Goal: Navigation & Orientation: Find specific page/section

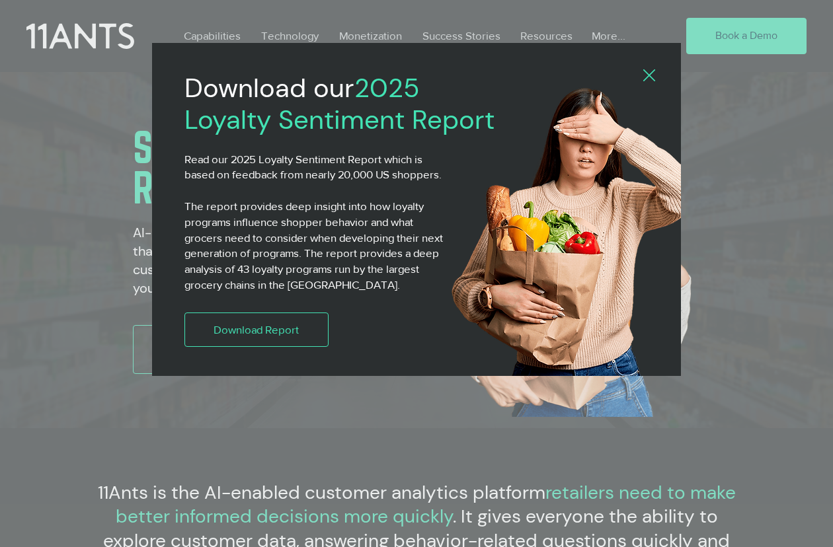
drag, startPoint x: 654, startPoint y: 80, endPoint x: 632, endPoint y: 81, distance: 22.5
click at [654, 80] on icon "Back to site" at bounding box center [649, 75] width 12 height 12
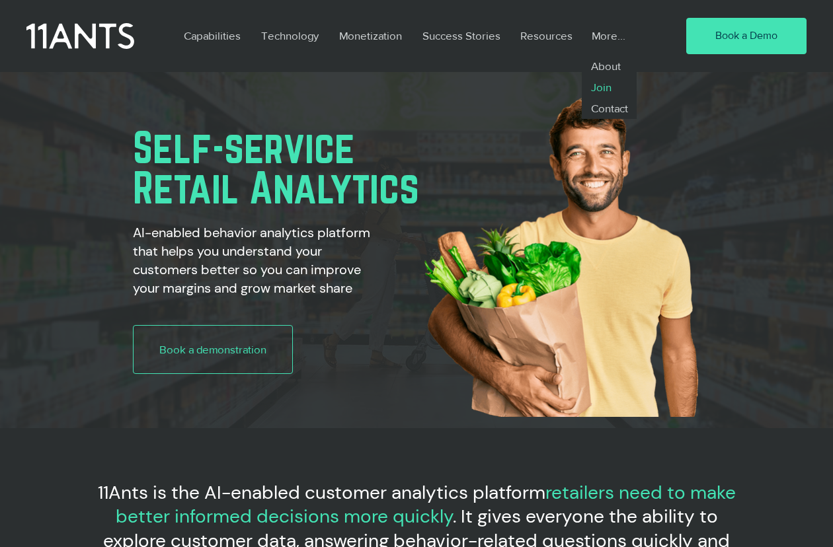
click at [605, 88] on p "Join" at bounding box center [601, 87] width 32 height 21
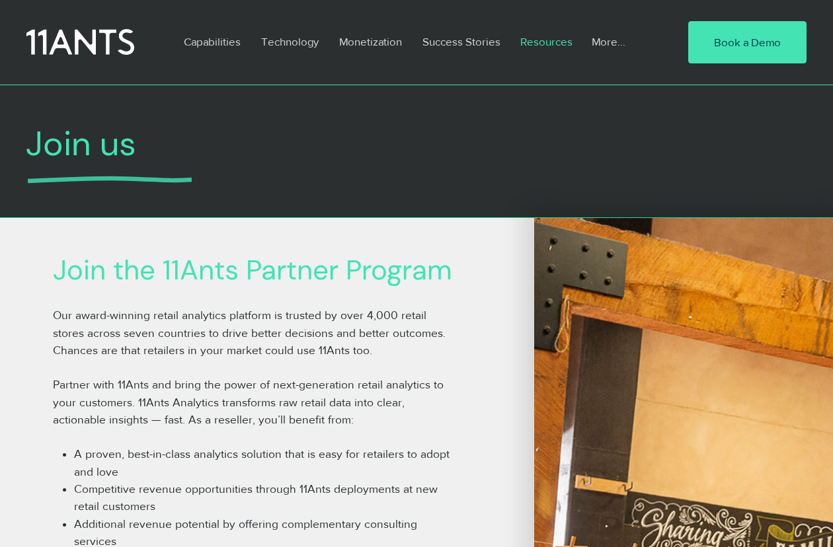
click at [543, 40] on p "Resources" at bounding box center [546, 41] width 65 height 30
